Goal: Information Seeking & Learning: Learn about a topic

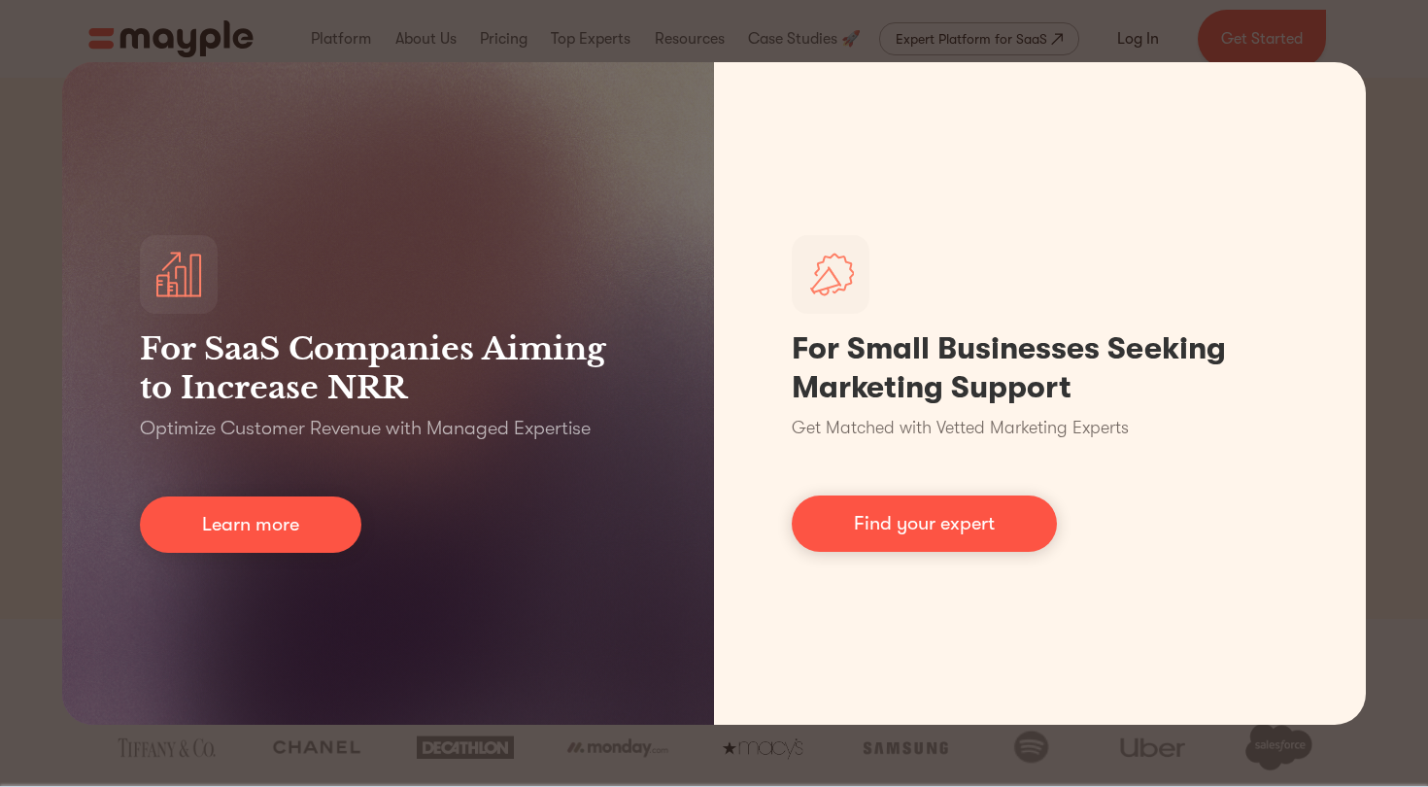
click at [1389, 57] on div "For SaaS Companies Aiming to Increase NRR Optimize Customer Revenue with Manage…" at bounding box center [714, 393] width 1428 height 787
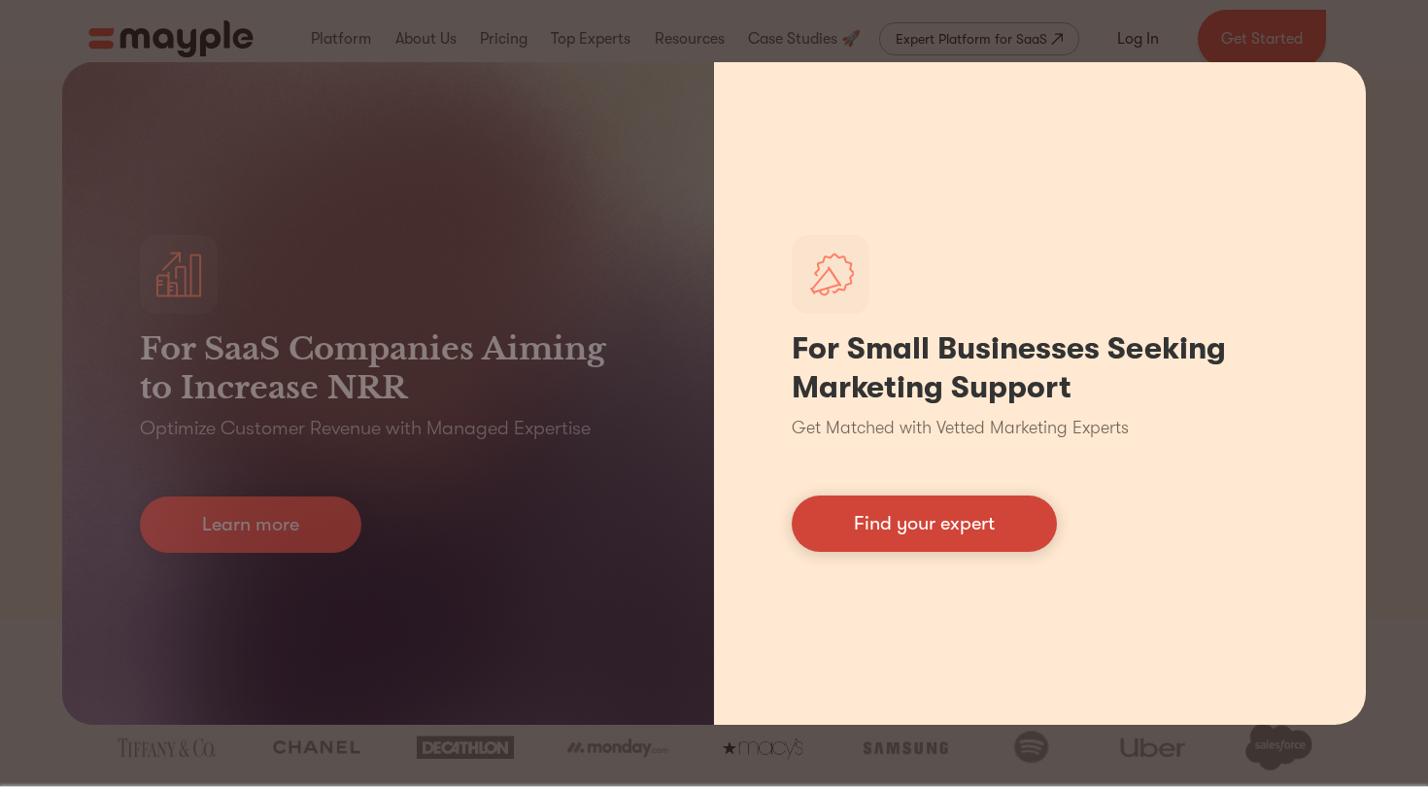
click at [968, 517] on link "Find your expert" at bounding box center [924, 523] width 265 height 56
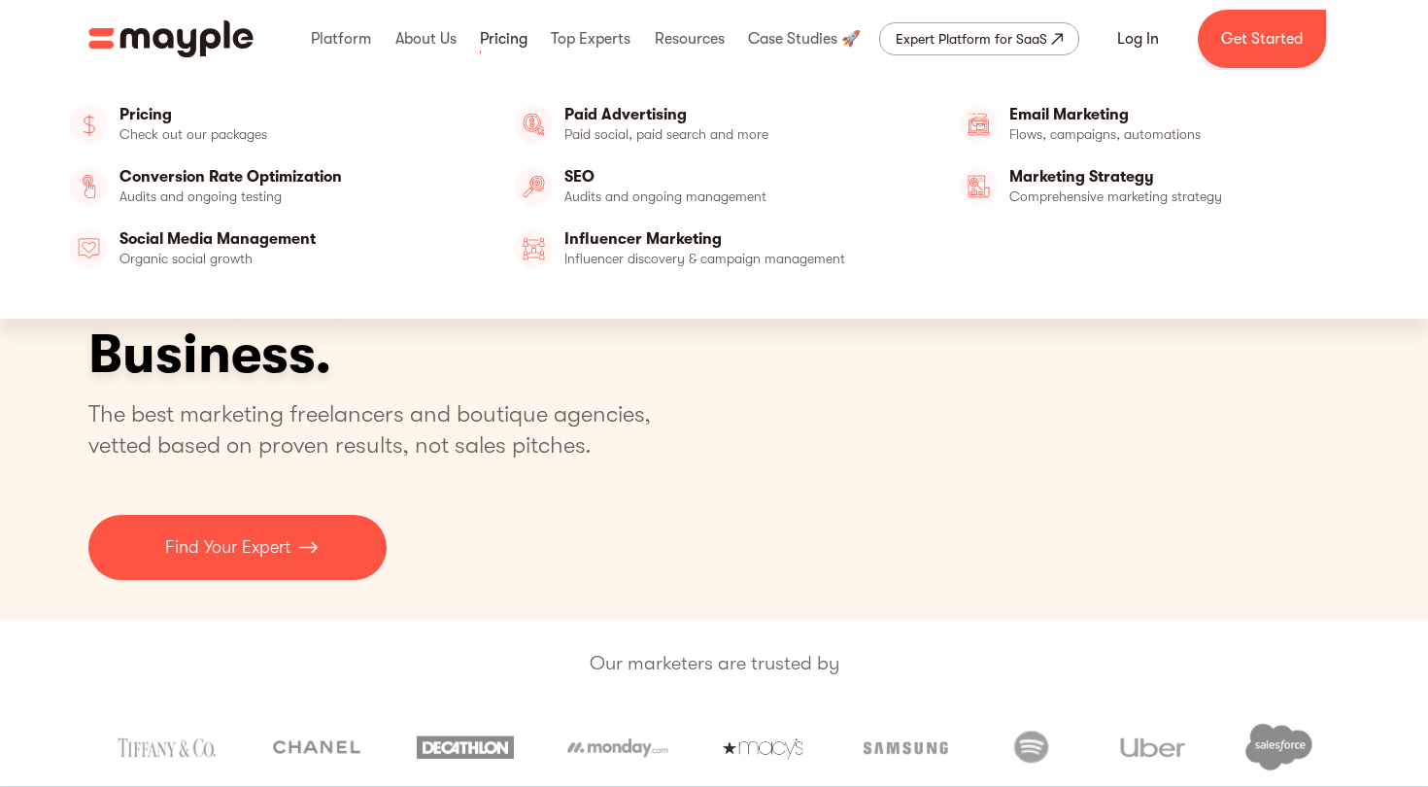
click at [497, 42] on link at bounding box center [503, 39] width 57 height 62
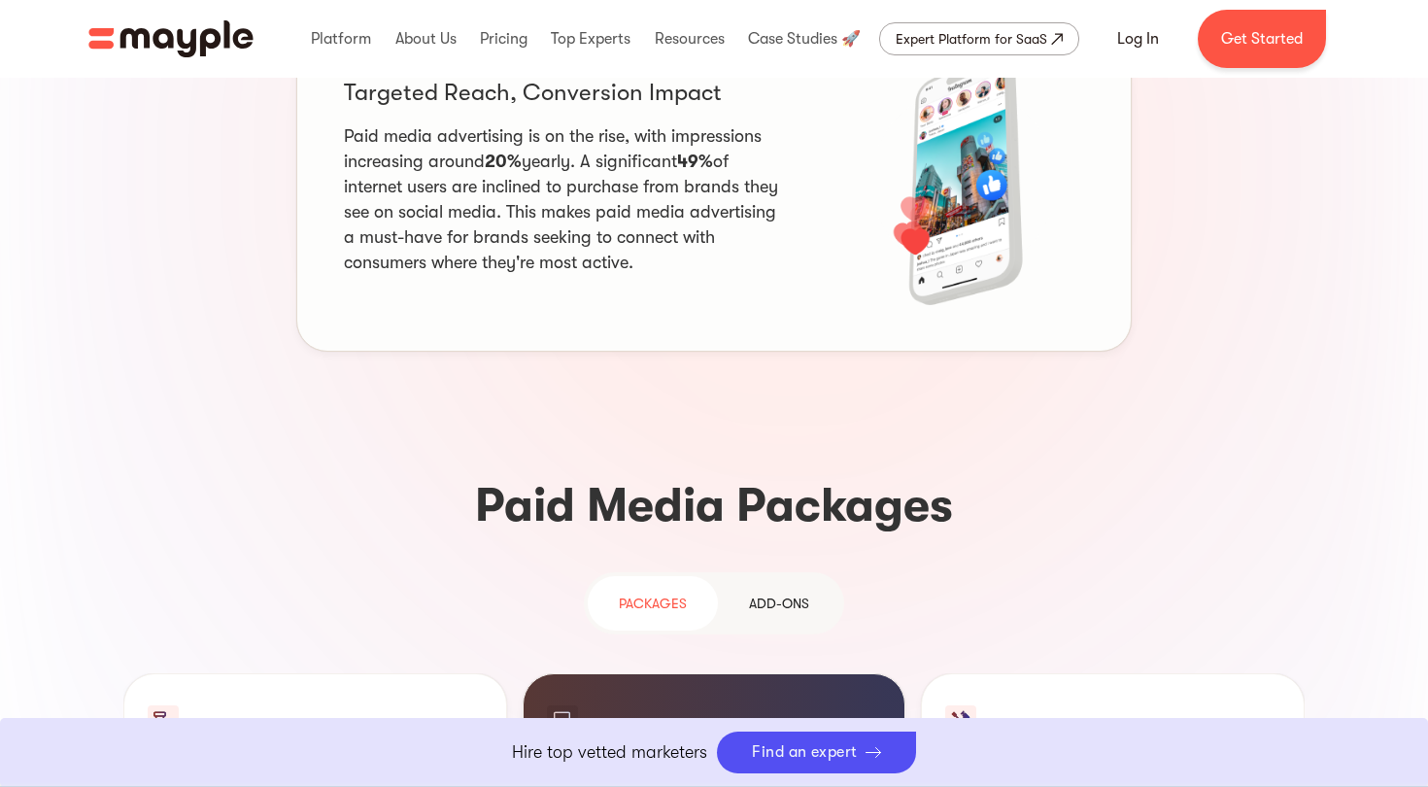
scroll to position [1690, 0]
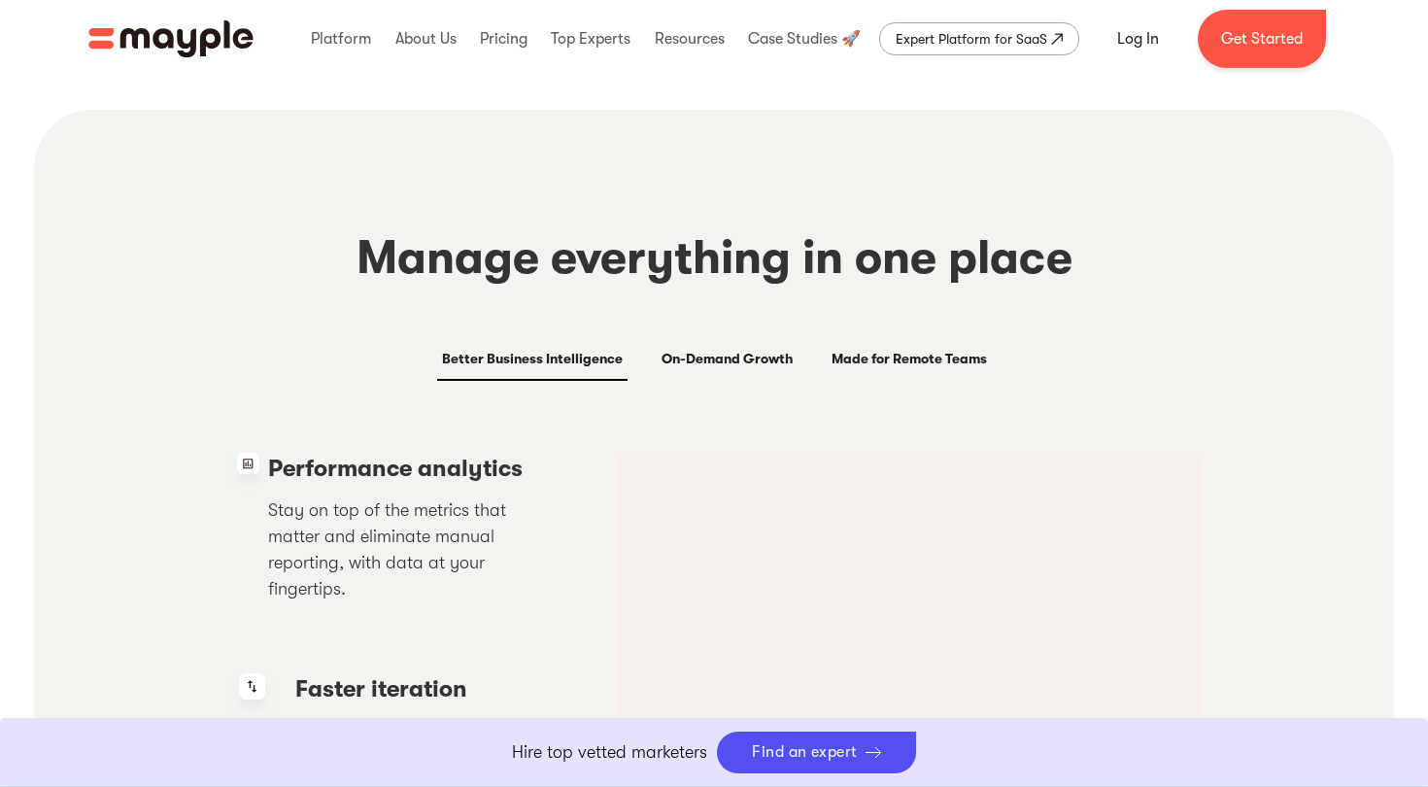
scroll to position [3589, 0]
